Goal: Task Accomplishment & Management: Use online tool/utility

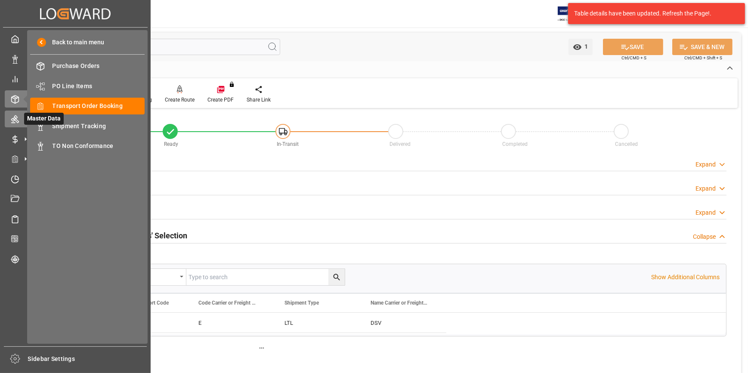
scroll to position [52, 0]
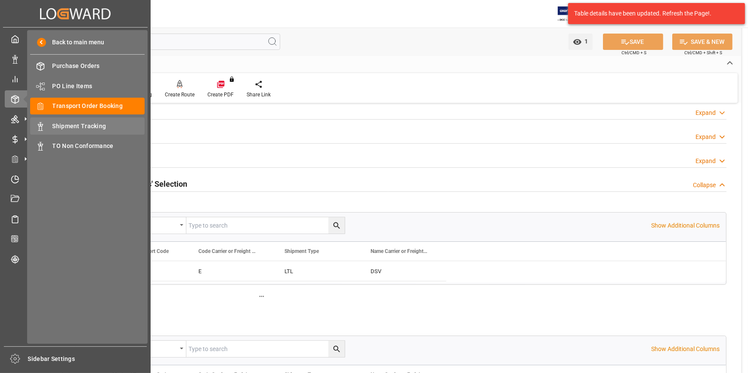
click at [83, 127] on span "Shipment Tracking" at bounding box center [99, 126] width 93 height 9
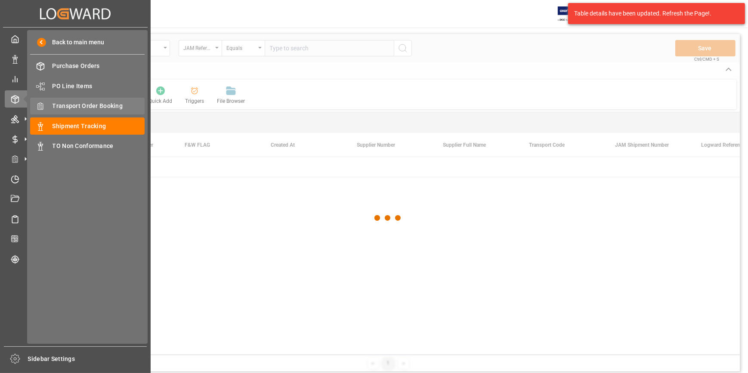
click at [78, 107] on span "Transport Order Booking" at bounding box center [99, 106] width 93 height 9
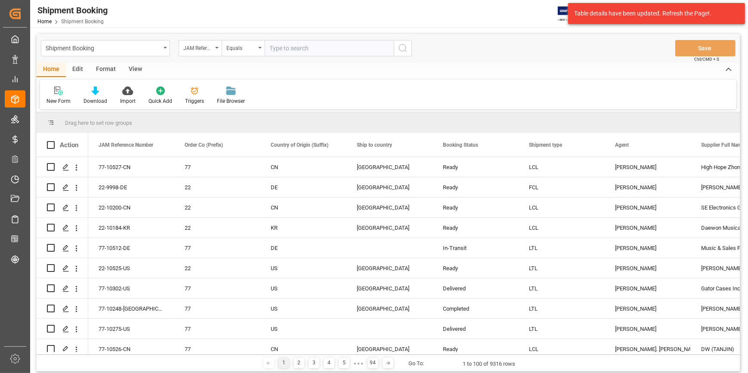
click at [292, 51] on input "text" at bounding box center [329, 48] width 129 height 16
paste input "22-9969-TW"
type input "22-9969-TW"
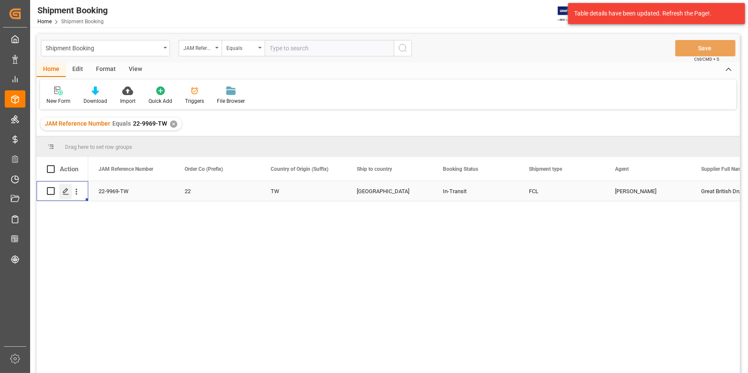
click at [63, 191] on icon "Press SPACE to select this row." at bounding box center [65, 191] width 7 height 7
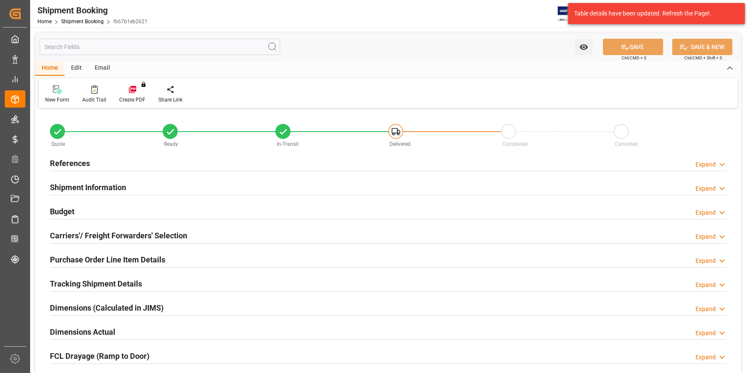
type input "1"
type input "[DATE]"
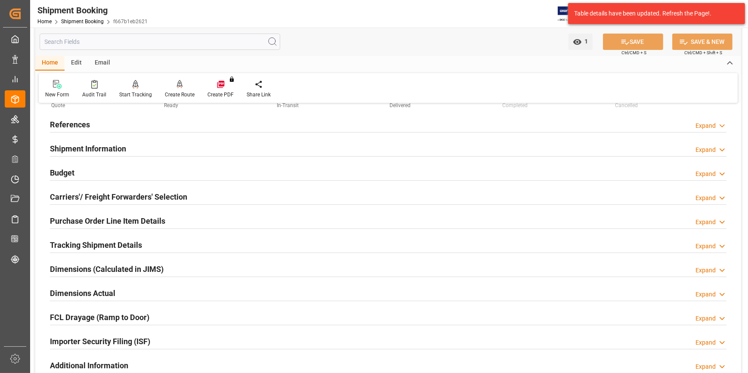
click at [59, 121] on h2 "References" at bounding box center [70, 125] width 40 height 12
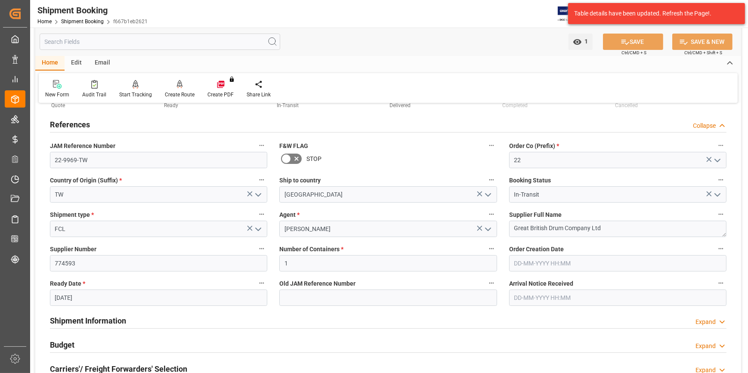
scroll to position [0, 0]
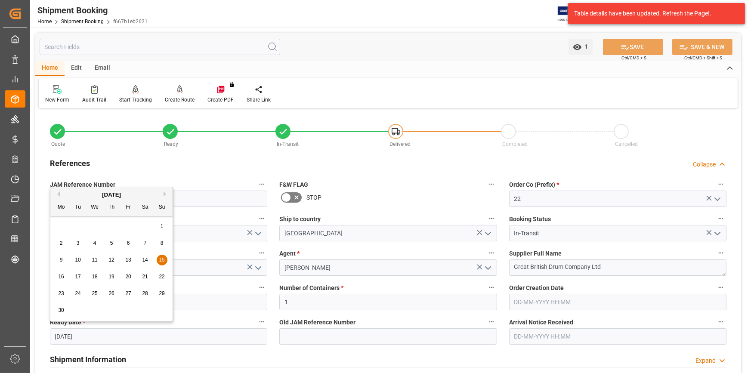
click at [107, 335] on input "[DATE]" at bounding box center [158, 336] width 217 height 16
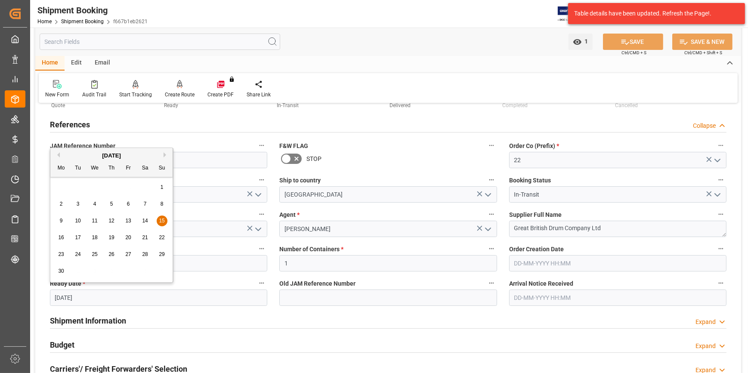
scroll to position [39, 0]
click at [353, 320] on div "Shipment Information Expand" at bounding box center [388, 320] width 677 height 16
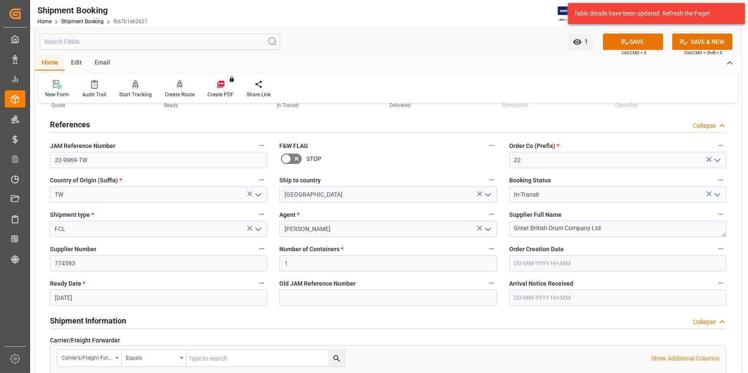
scroll to position [0, 0]
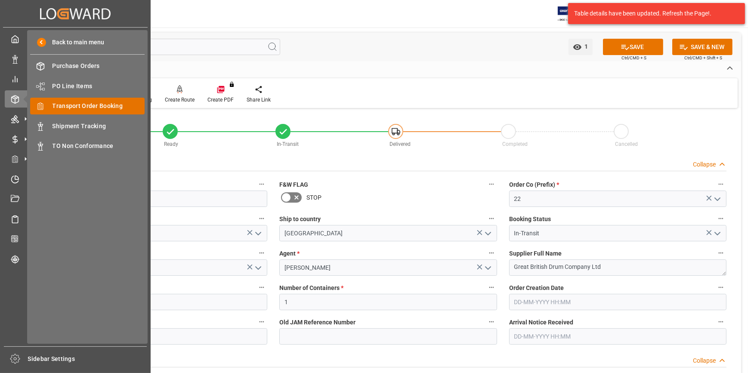
click at [77, 110] on span "Transport Order Booking" at bounding box center [99, 106] width 93 height 9
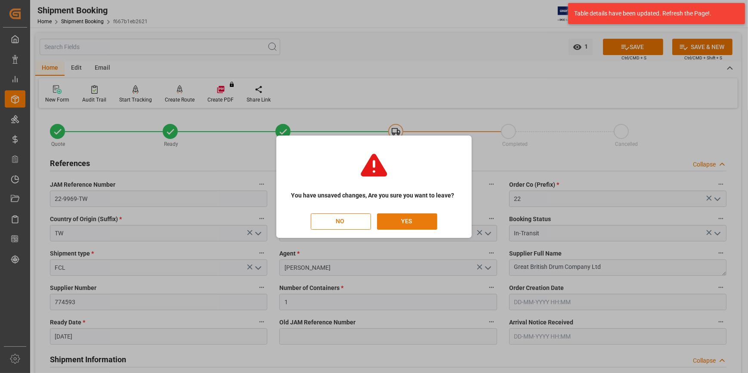
click at [411, 221] on button "YES" at bounding box center [407, 221] width 60 height 16
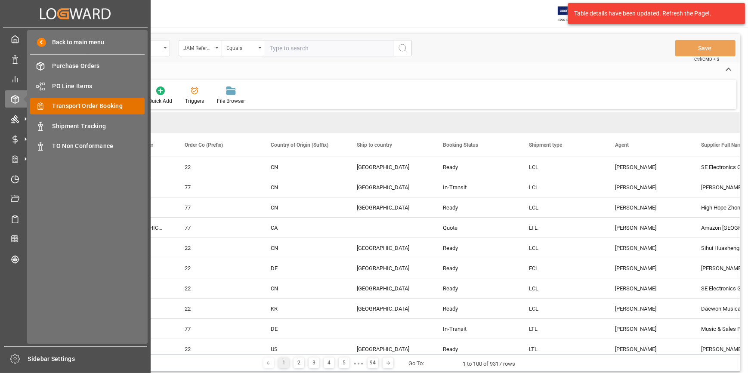
click at [82, 113] on div "Transport Order Booking Transport Order Booking" at bounding box center [87, 106] width 114 height 17
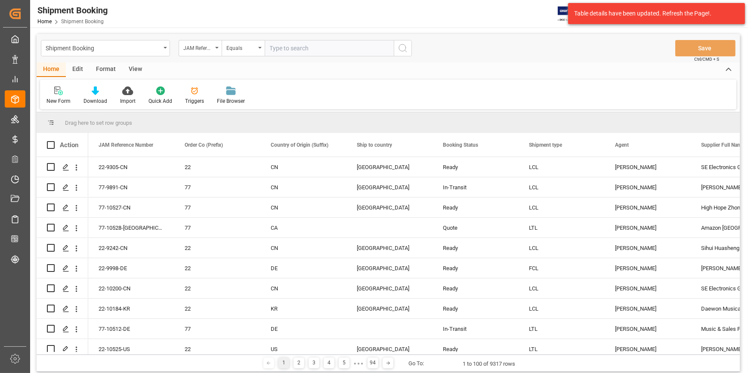
click at [334, 49] on input "text" at bounding box center [329, 48] width 129 height 16
paste input "22-9969-TW"
type input "22-9969-TW"
click at [404, 49] on icon "search button" at bounding box center [403, 48] width 10 height 10
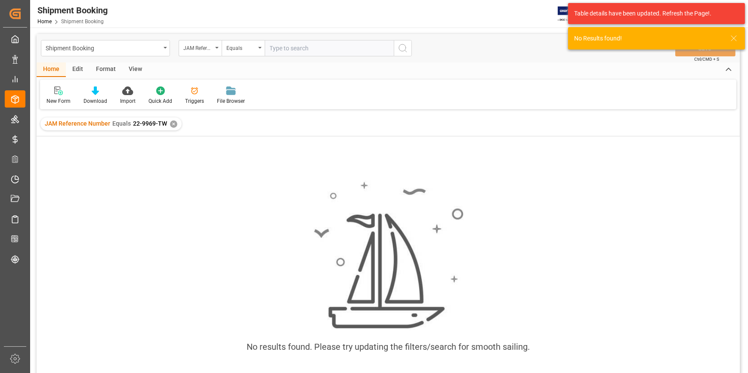
click at [280, 48] on input "text" at bounding box center [329, 48] width 129 height 16
paste input "22-9969-TW"
type input "22-9969-TW"
click at [173, 123] on div "✕" at bounding box center [173, 124] width 7 height 7
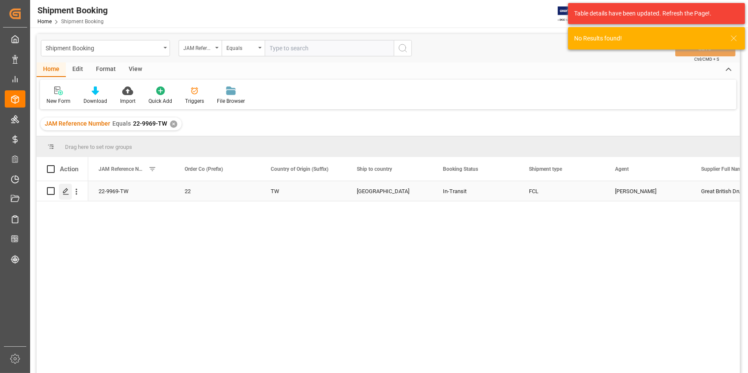
click at [65, 192] on polygon "Press SPACE to select this row." at bounding box center [65, 190] width 4 height 4
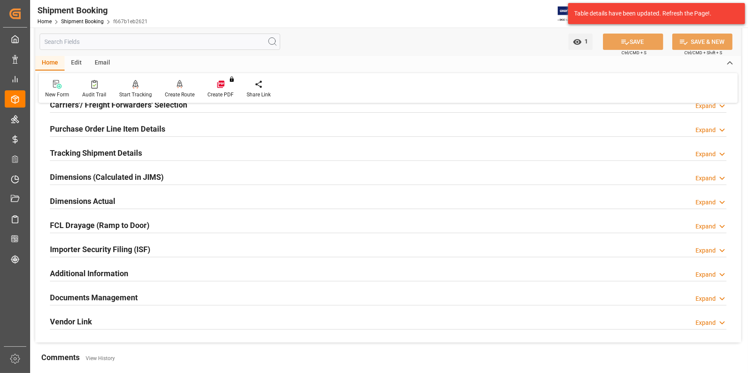
scroll to position [117, 0]
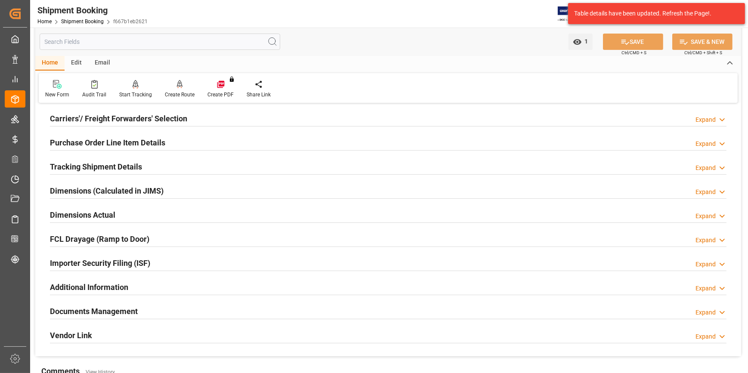
click at [142, 314] on div "Documents Management Expand" at bounding box center [388, 311] width 677 height 16
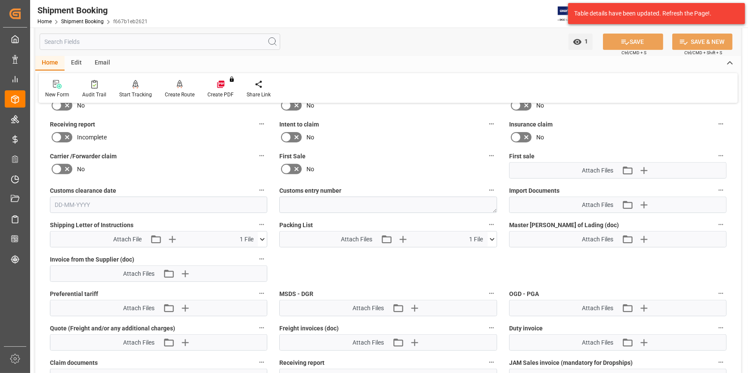
scroll to position [391, 0]
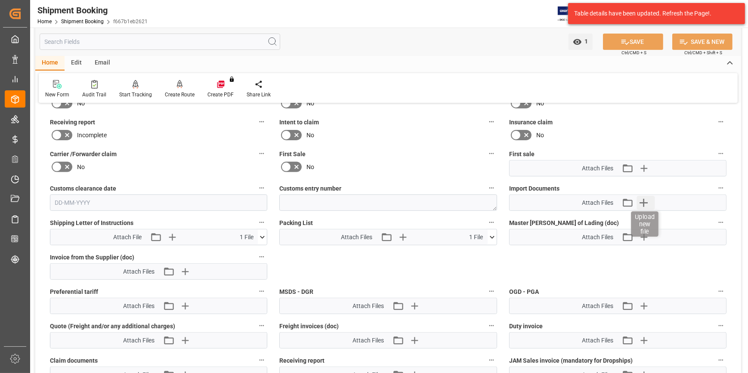
click at [643, 202] on icon "button" at bounding box center [644, 203] width 14 height 14
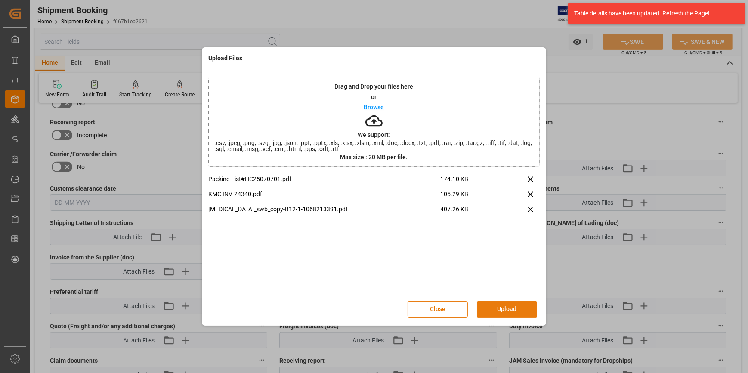
click at [512, 310] on button "Upload" at bounding box center [507, 309] width 60 height 16
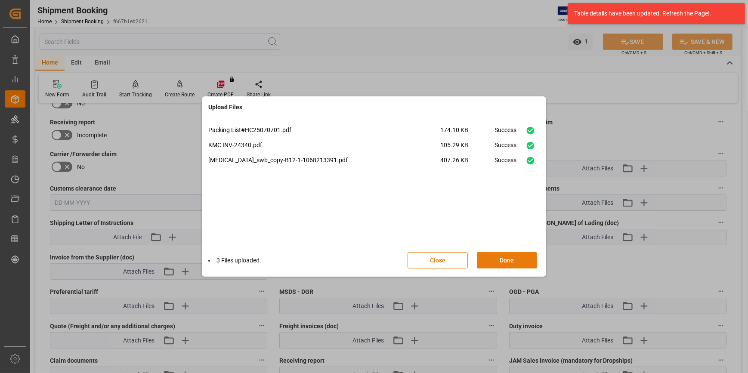
click at [505, 267] on button "Done" at bounding box center [507, 260] width 60 height 16
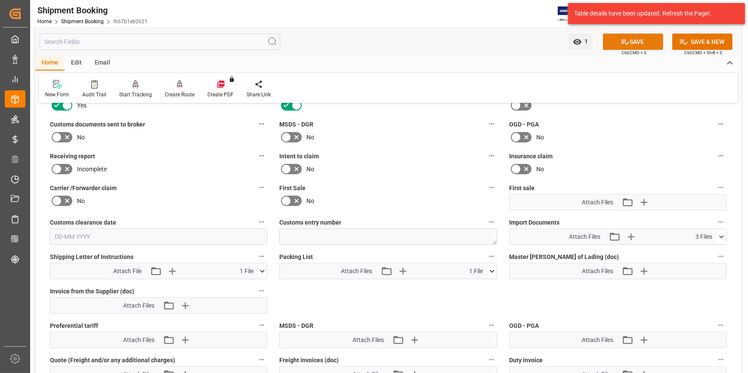
scroll to position [313, 0]
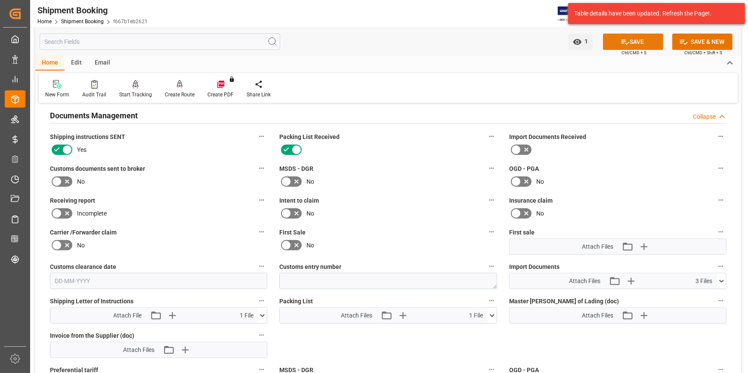
click at [627, 39] on icon at bounding box center [625, 41] width 9 height 9
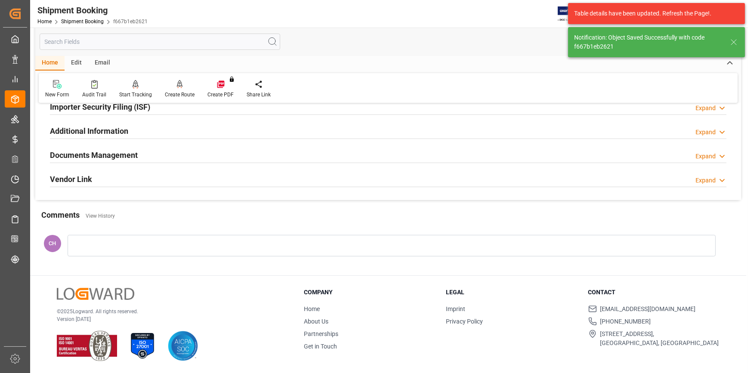
scroll to position [156, 0]
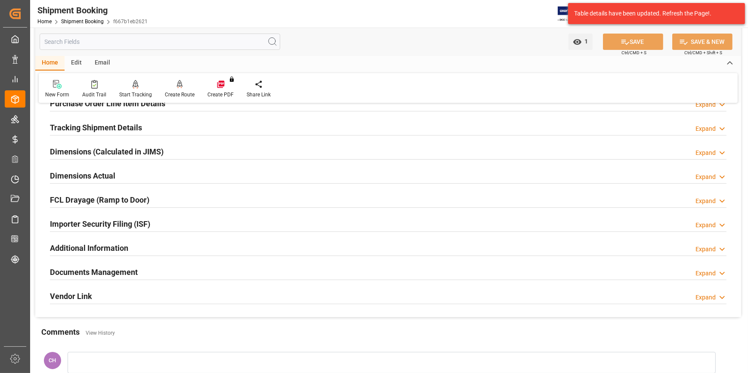
click at [87, 278] on div "Documents Management" at bounding box center [94, 271] width 88 height 16
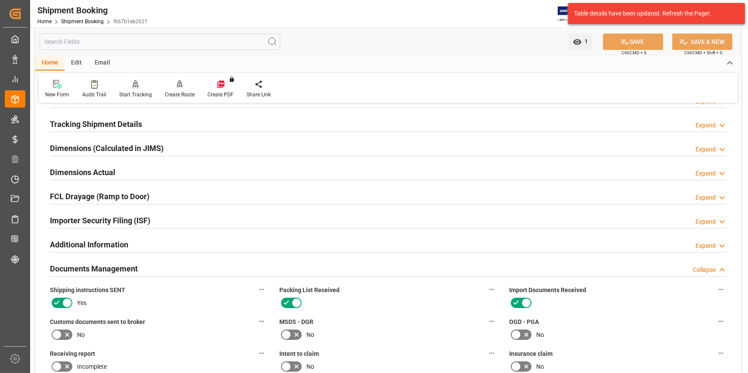
scroll to position [78, 0]
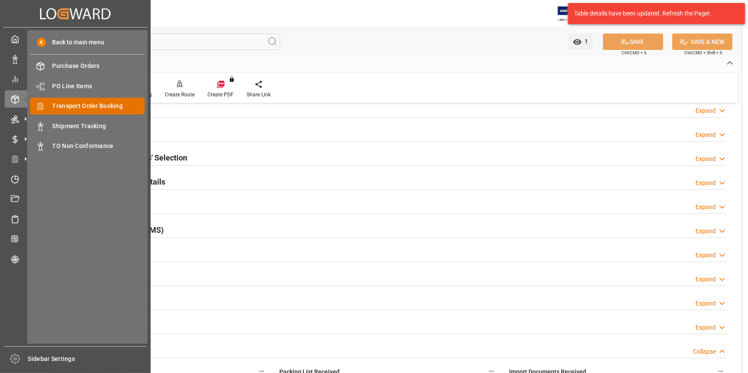
click at [93, 111] on div "Transport Order Booking Transport Order Booking" at bounding box center [87, 106] width 114 height 17
